Goal: Check status: Check status

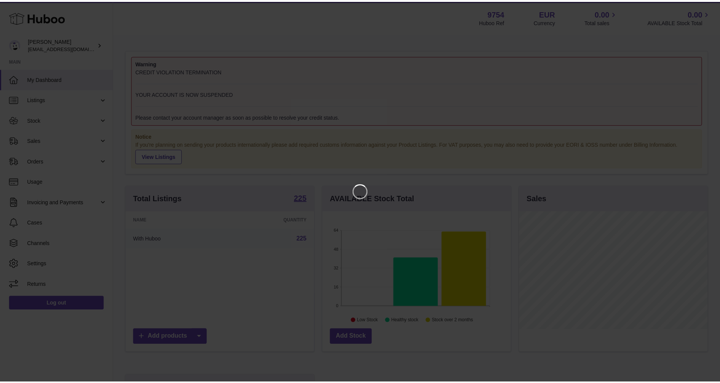
scroll to position [119, 190]
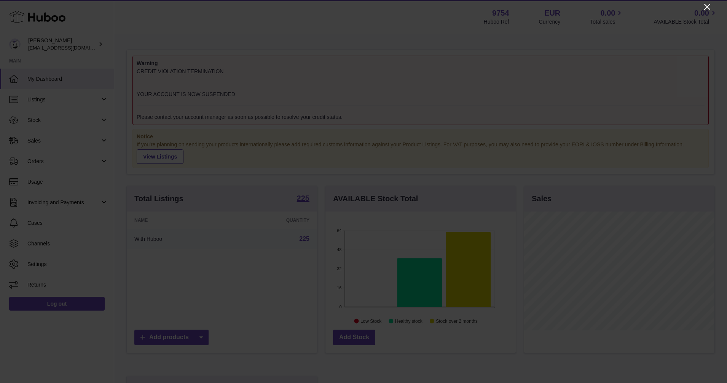
click at [708, 8] on icon "Close" at bounding box center [707, 7] width 6 height 6
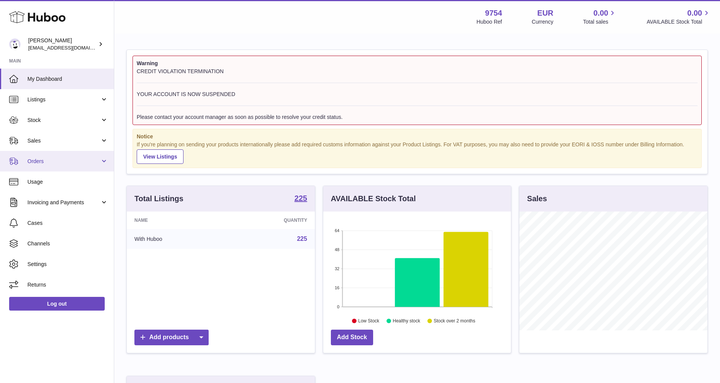
click at [32, 159] on span "Orders" at bounding box center [63, 161] width 73 height 7
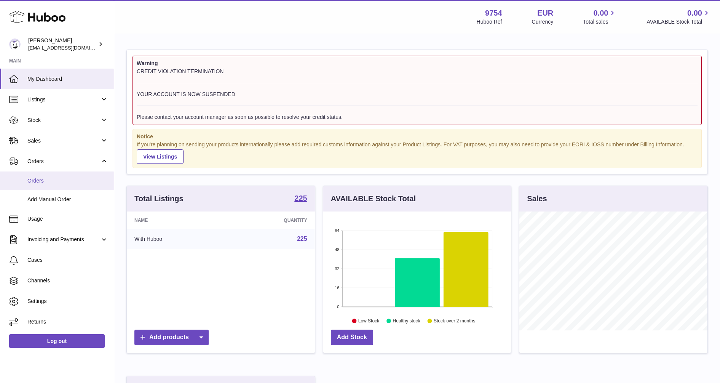
click at [36, 181] on span "Orders" at bounding box center [67, 180] width 81 height 7
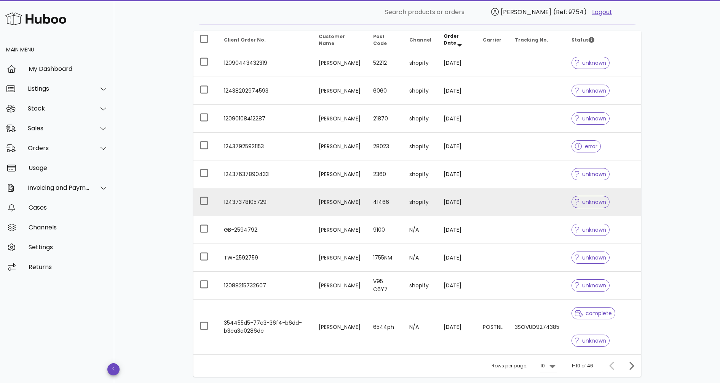
scroll to position [146, 0]
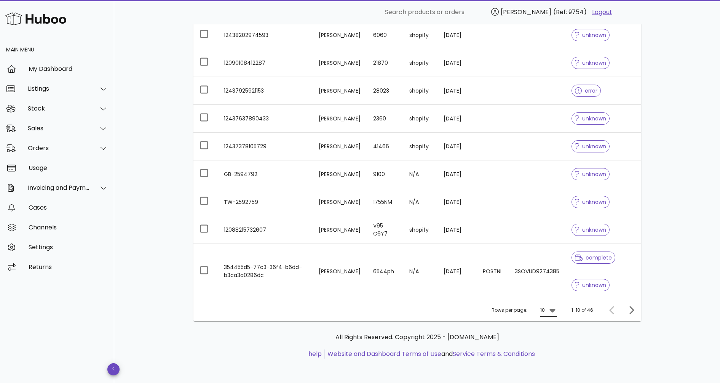
click at [553, 309] on icon at bounding box center [552, 310] width 6 height 3
click at [555, 353] on div "50" at bounding box center [551, 352] width 20 height 18
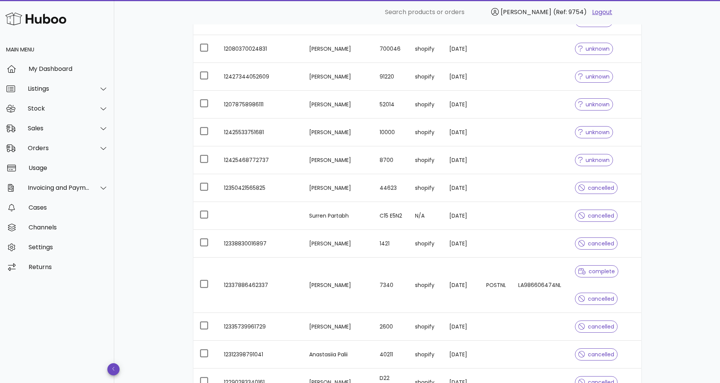
scroll to position [669, 0]
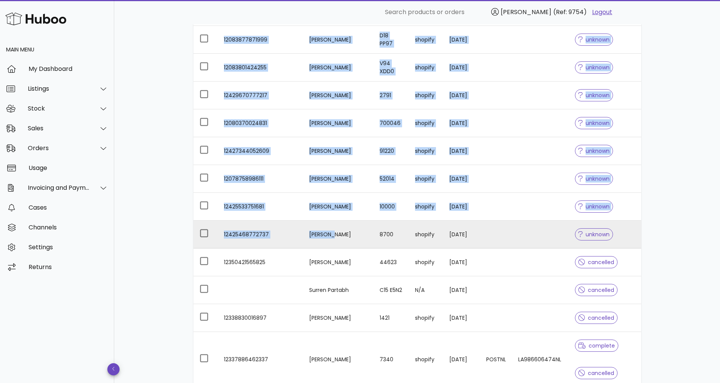
drag, startPoint x: 184, startPoint y: 247, endPoint x: 331, endPoint y: 247, distance: 146.9
click at [331, 247] on div "Orders order actions ​ Search ​ Date Range ​ Order status Current Orders with H…" at bounding box center [417, 175] width 484 height 1641
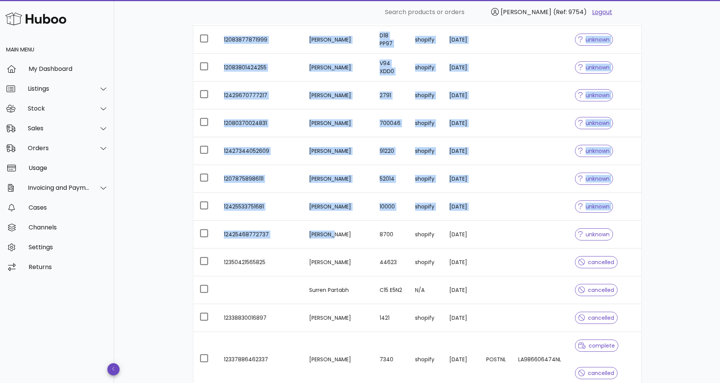
click at [173, 264] on div "Orders order actions ​ Search ​ Date Range ​ Order status Current Orders with H…" at bounding box center [417, 175] width 606 height 1641
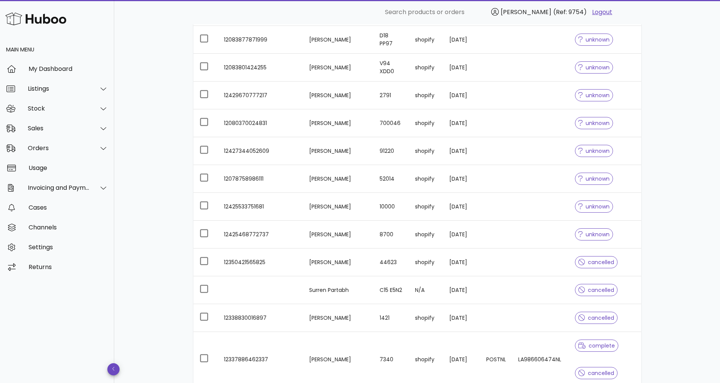
click at [702, 221] on div "Orders order actions ​ Search ​ Date Range ​ Order status Current Orders with H…" at bounding box center [417, 175] width 606 height 1641
drag, startPoint x: 172, startPoint y: 66, endPoint x: 121, endPoint y: 77, distance: 52.9
click at [172, 66] on div "Orders order actions ​ Search ​ Date Range ​ Order status Current Orders with H…" at bounding box center [417, 175] width 606 height 1641
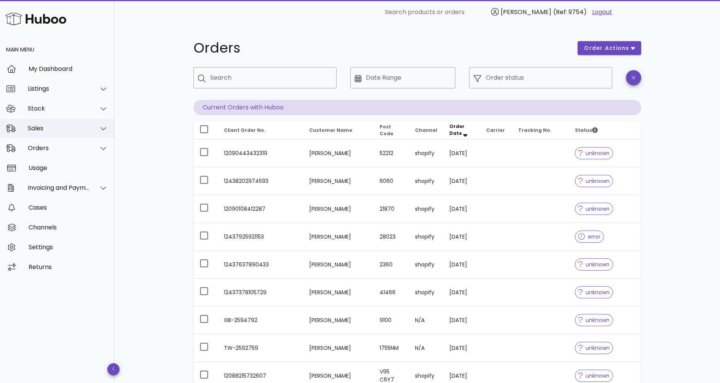
click at [41, 129] on div "Sales" at bounding box center [59, 127] width 62 height 7
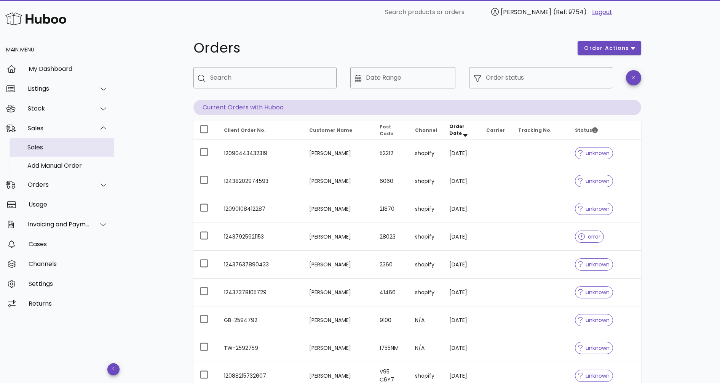
click at [37, 149] on div "Sales" at bounding box center [67, 147] width 81 height 7
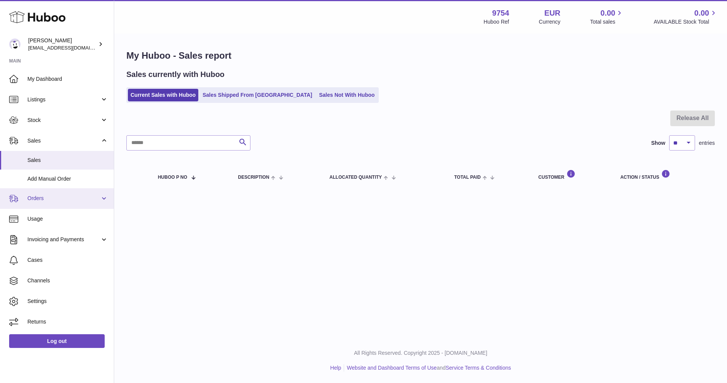
click at [40, 198] on span "Orders" at bounding box center [63, 198] width 73 height 7
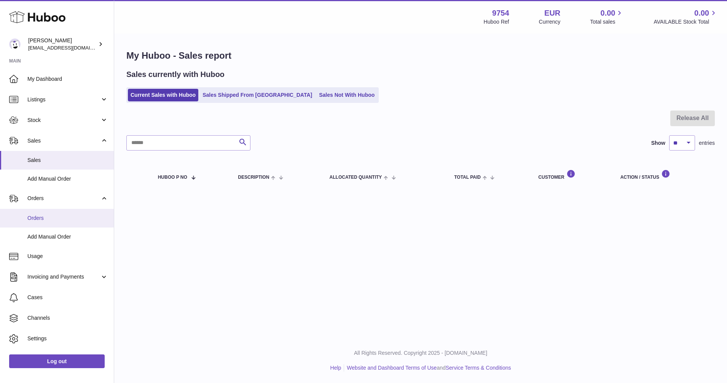
click at [41, 220] on span "Orders" at bounding box center [67, 217] width 81 height 7
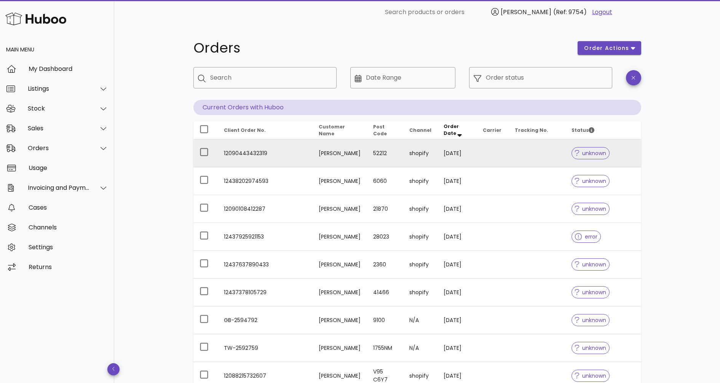
click at [599, 150] on span "unknown" at bounding box center [590, 152] width 31 height 5
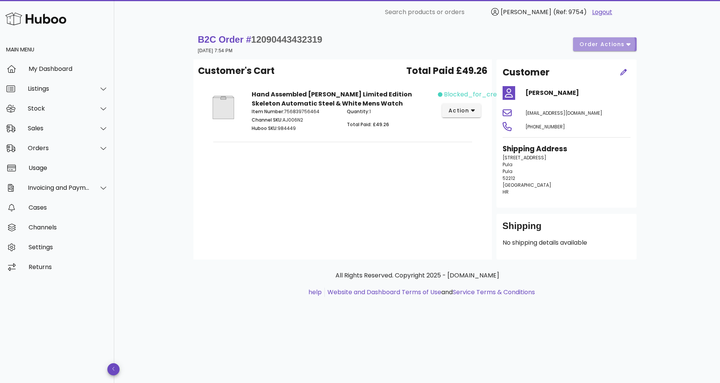
click at [634, 42] on button "order actions" at bounding box center [604, 44] width 63 height 14
click at [524, 28] on div "B2C Order # 12090443432319 [DATE] 7:54 PM order actions Customer's Cart Total P…" at bounding box center [417, 172] width 484 height 297
click at [26, 52] on div "Main Menu" at bounding box center [57, 50] width 114 height 18
click at [35, 19] on img at bounding box center [35, 19] width 61 height 16
click at [49, 67] on div "My Dashboard" at bounding box center [69, 68] width 80 height 7
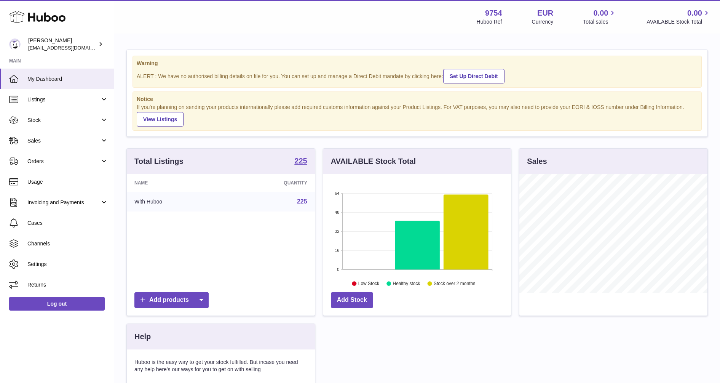
scroll to position [119, 188]
